Goal: Check status: Check status

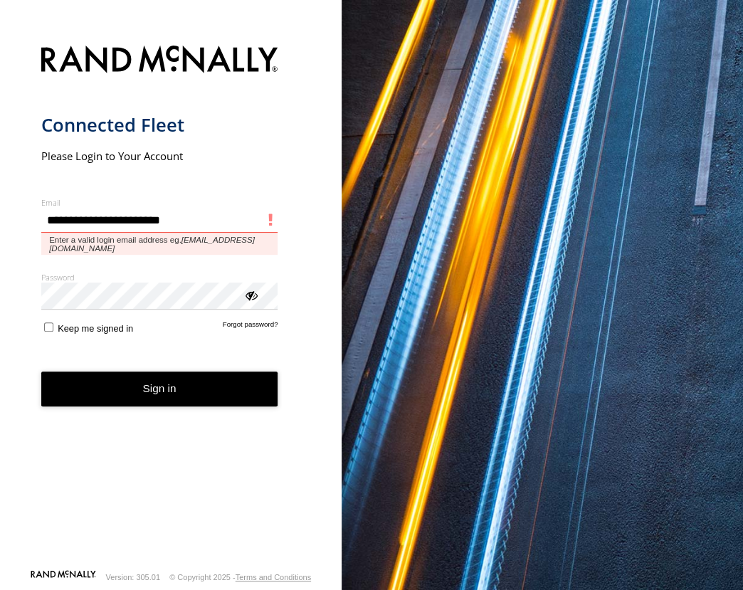
click at [41, 208] on div "main" at bounding box center [41, 208] width 0 height 0
type input "**********"
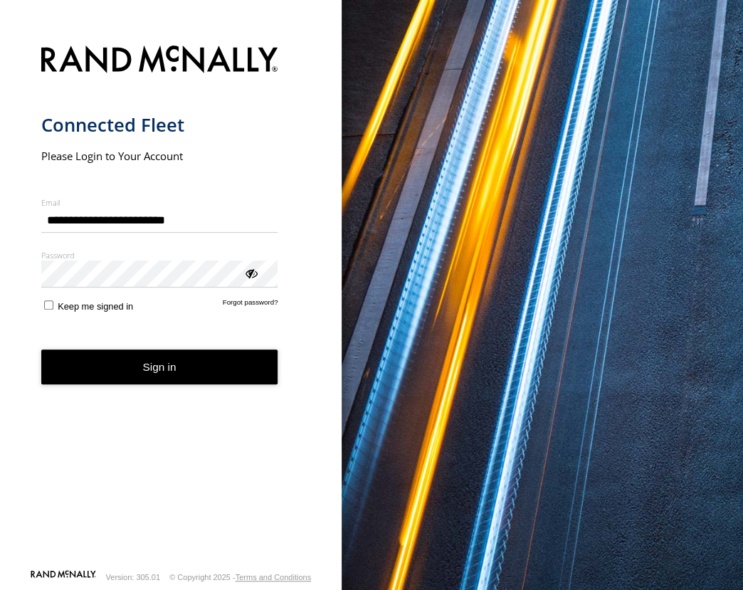
click at [114, 363] on button "Sign in" at bounding box center [159, 366] width 237 height 35
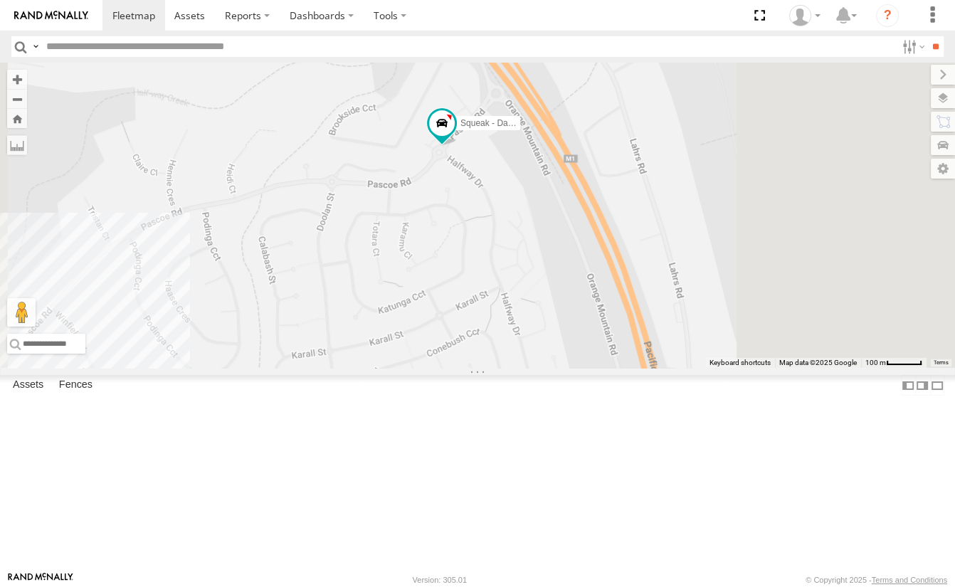
drag, startPoint x: 654, startPoint y: 250, endPoint x: 600, endPoint y: 309, distance: 80.0
click at [600, 309] on div "FFT59L - Corolla Hatch Squeak - Dark [PERSON_NAME] [PERSON_NAME] - Dark Green C…" at bounding box center [477, 215] width 955 height 305
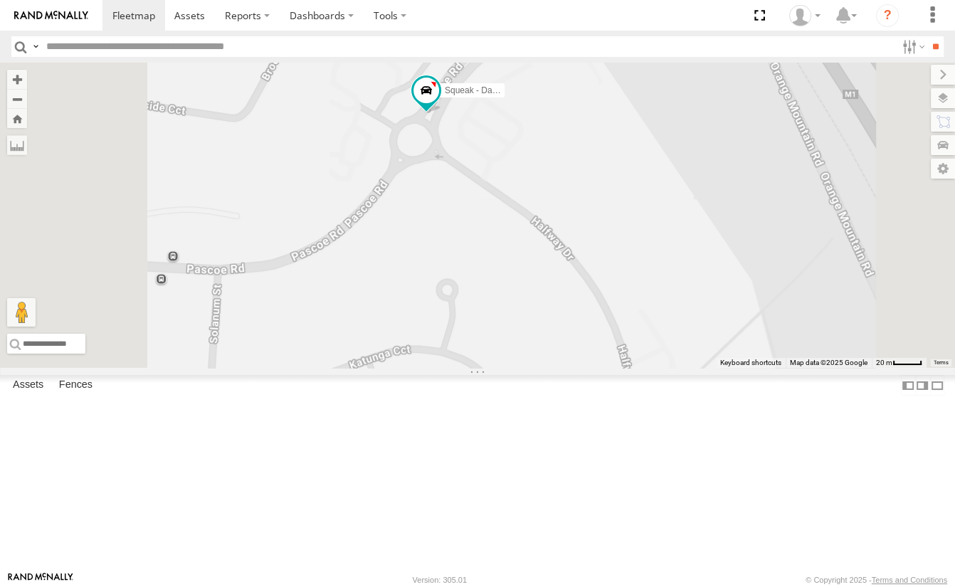
drag, startPoint x: 600, startPoint y: 245, endPoint x: 583, endPoint y: 309, distance: 66.3
click at [590, 306] on div "FFT59L - Corolla Hatch Squeak - Dark [PERSON_NAME] [PERSON_NAME] - Dark Green C…" at bounding box center [477, 215] width 955 height 305
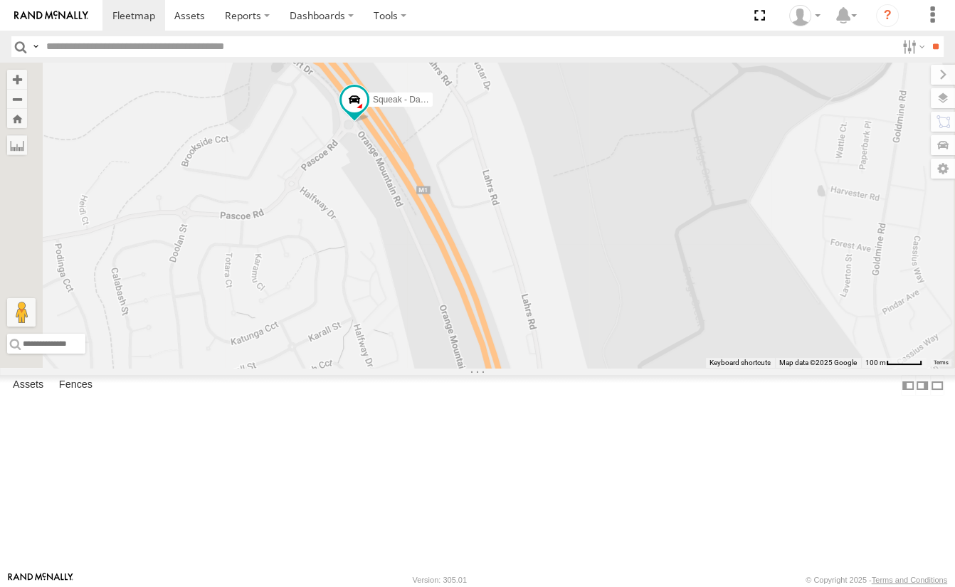
click at [0, 0] on div "[GEOGRAPHIC_DATA]" at bounding box center [0, 0] width 0 height 0
